Goal: Information Seeking & Learning: Learn about a topic

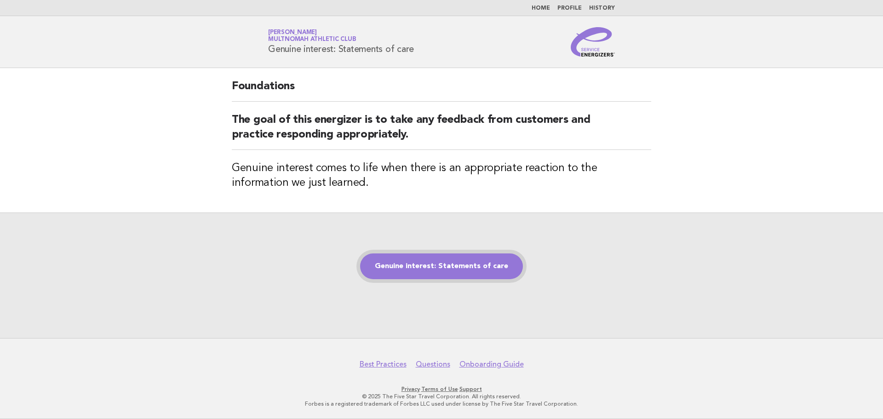
click at [493, 262] on link "Genuine interest: Statements of care" at bounding box center [441, 266] width 163 height 26
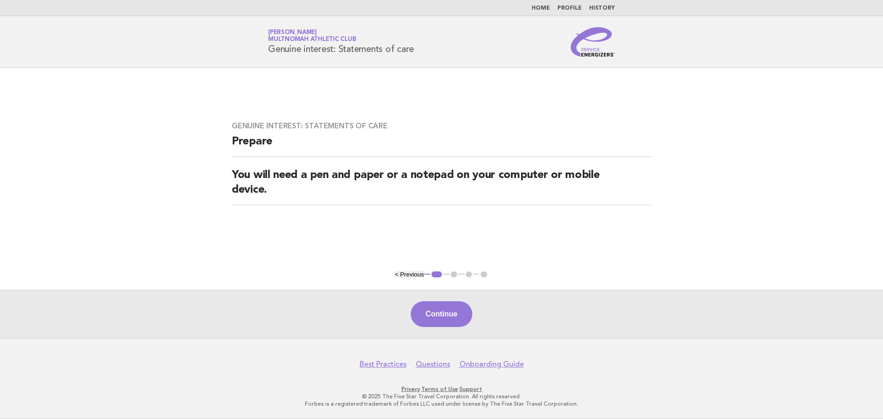
click at [463, 328] on div "Continue" at bounding box center [441, 314] width 883 height 48
click at [458, 314] on button "Continue" at bounding box center [441, 314] width 61 height 26
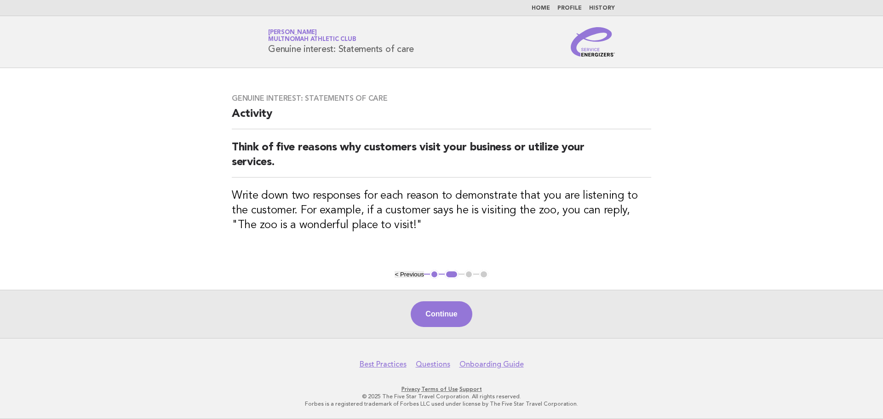
click at [459, 313] on button "Continue" at bounding box center [441, 314] width 61 height 26
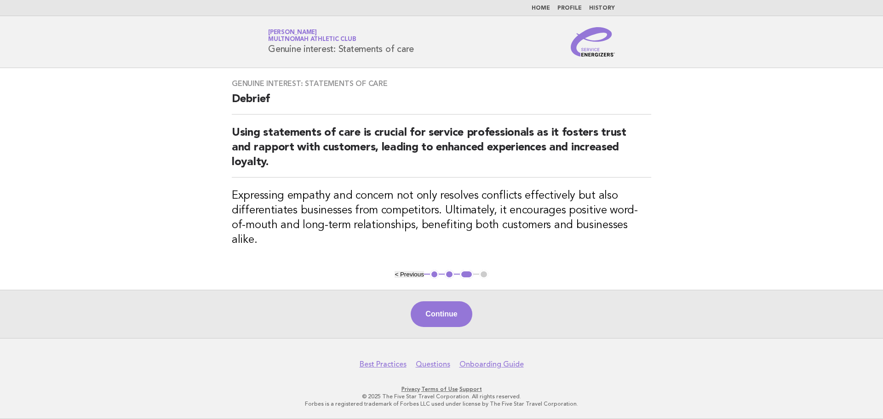
click at [459, 313] on button "Continue" at bounding box center [441, 314] width 61 height 26
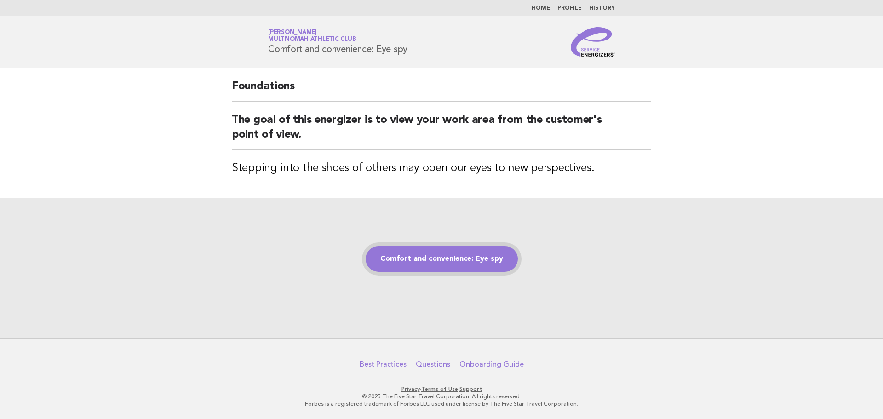
click at [430, 258] on link "Comfort and convenience: Eye spy" at bounding box center [442, 259] width 152 height 26
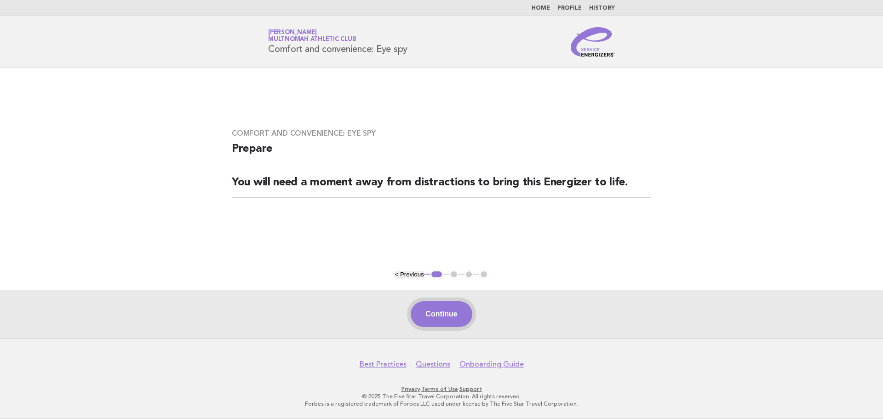
click at [436, 319] on button "Continue" at bounding box center [441, 314] width 61 height 26
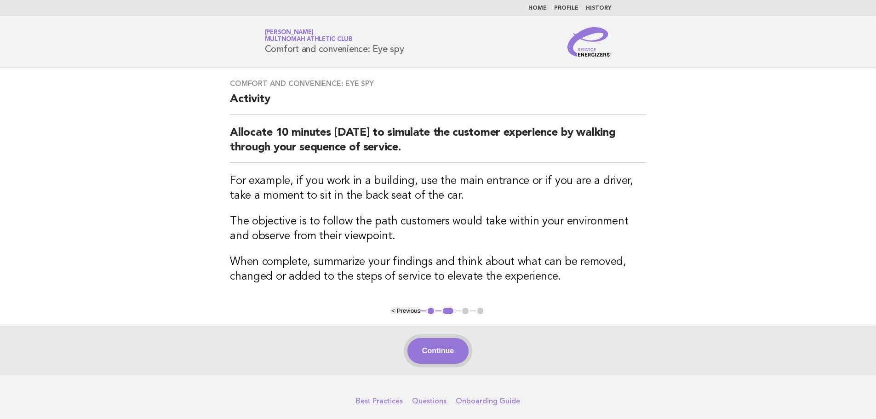
click at [439, 342] on button "Continue" at bounding box center [437, 351] width 61 height 26
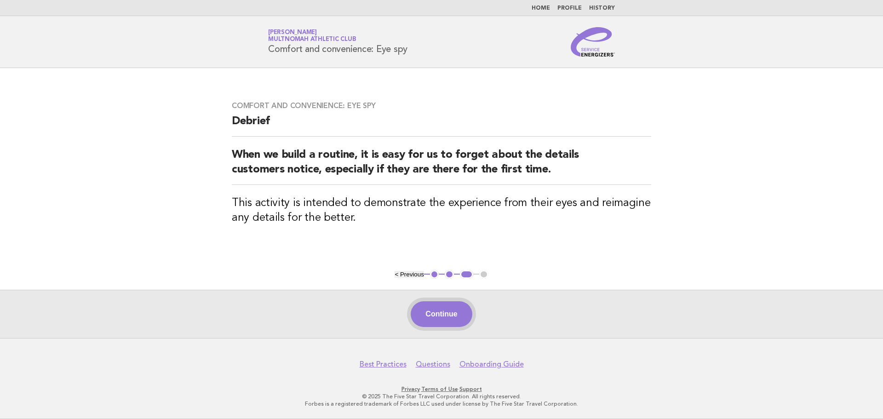
click at [445, 320] on button "Continue" at bounding box center [441, 314] width 61 height 26
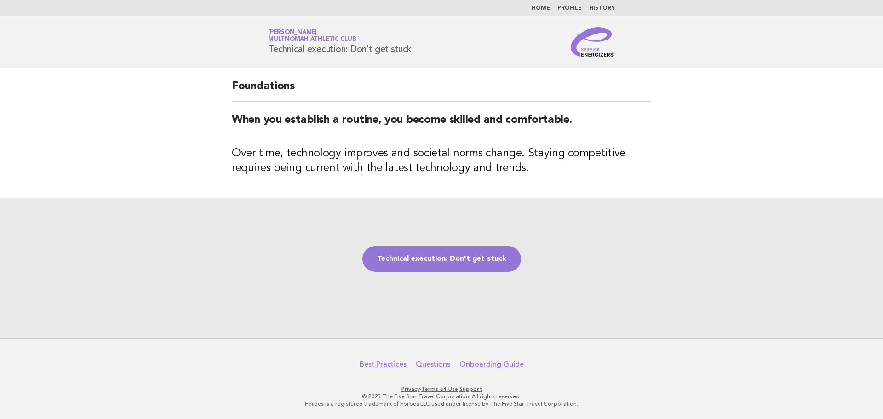
click at [436, 280] on div "Technical execution: Don't get stuck" at bounding box center [441, 268] width 883 height 140
click at [432, 262] on link "Technical execution: Don't get stuck" at bounding box center [441, 259] width 159 height 26
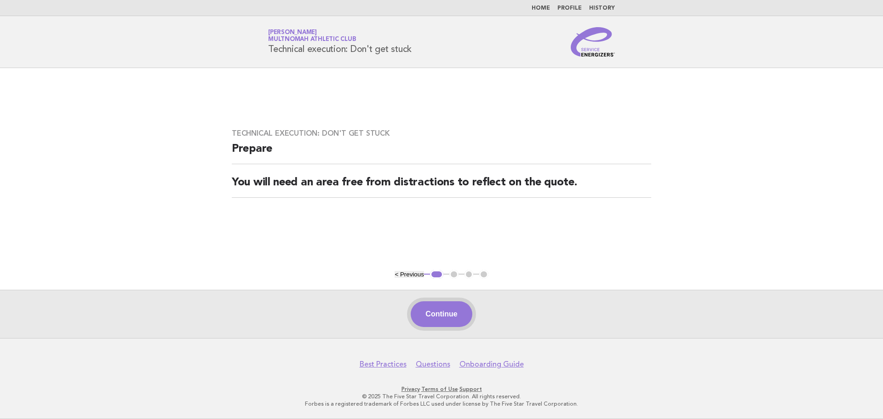
click at [451, 312] on button "Continue" at bounding box center [441, 314] width 61 height 26
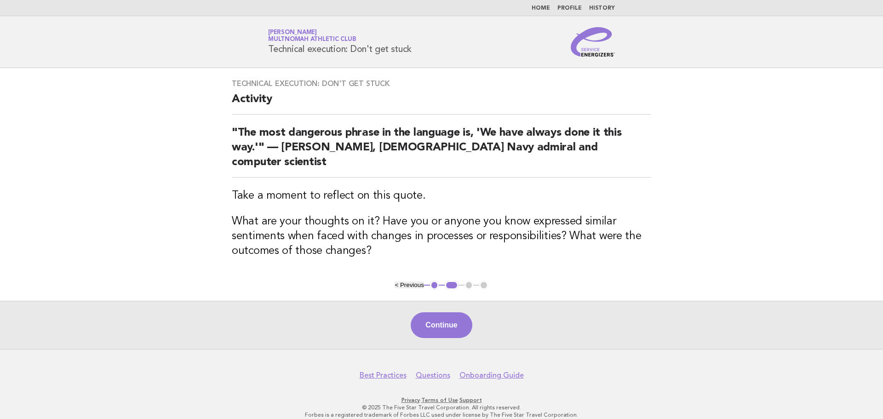
click at [451, 312] on button "Continue" at bounding box center [441, 325] width 61 height 26
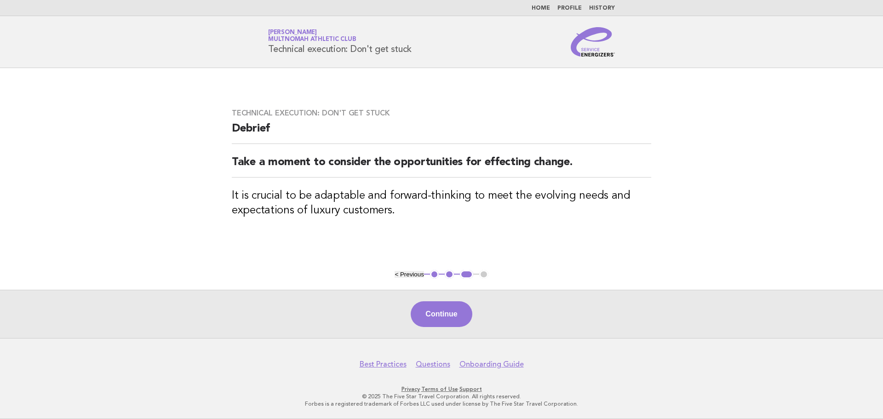
click at [451, 312] on button "Continue" at bounding box center [441, 314] width 61 height 26
